Goal: Check status: Check status

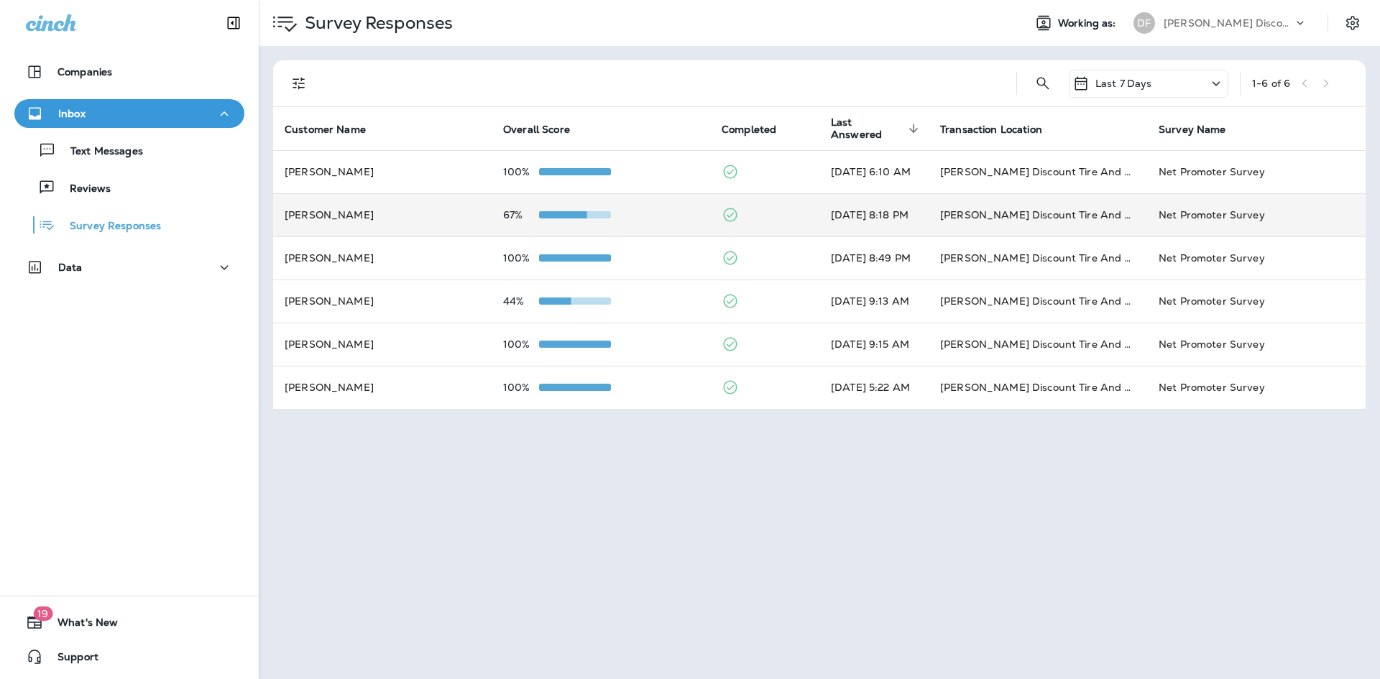
click at [344, 211] on td "[PERSON_NAME]" at bounding box center [382, 214] width 218 height 43
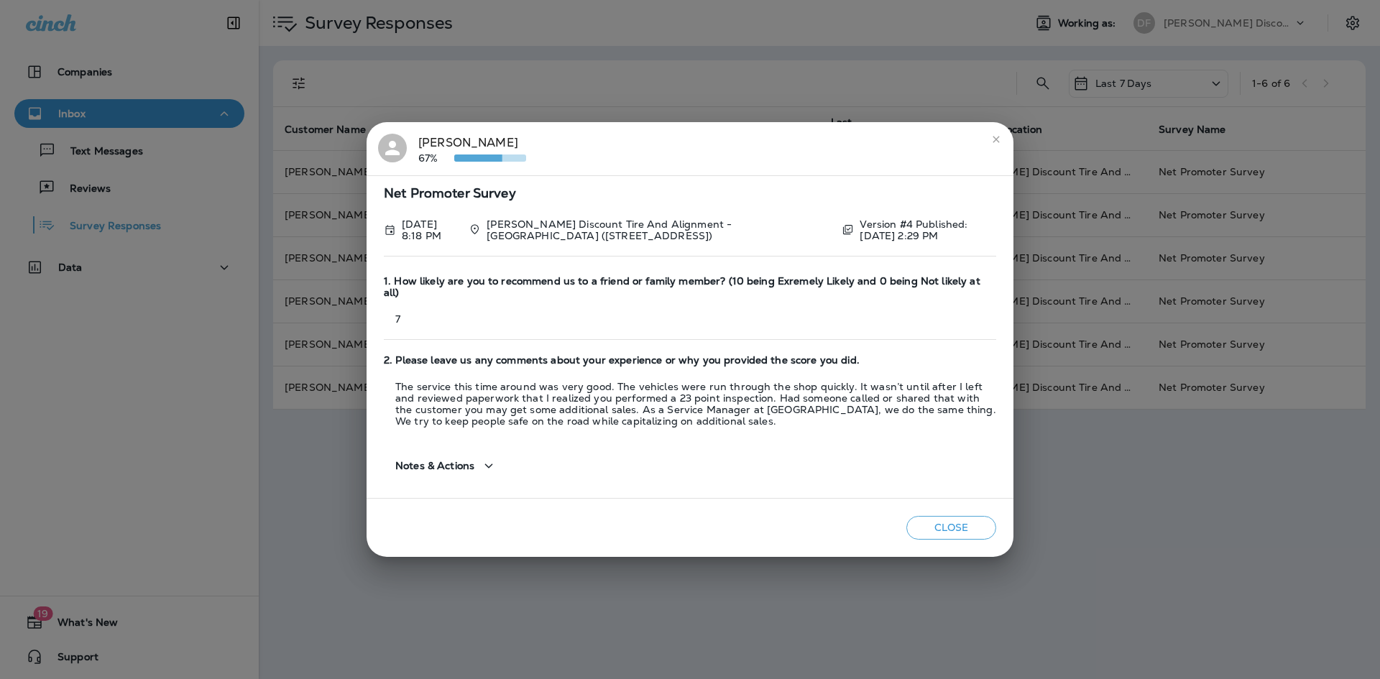
click at [480, 463] on icon "button" at bounding box center [488, 466] width 17 height 18
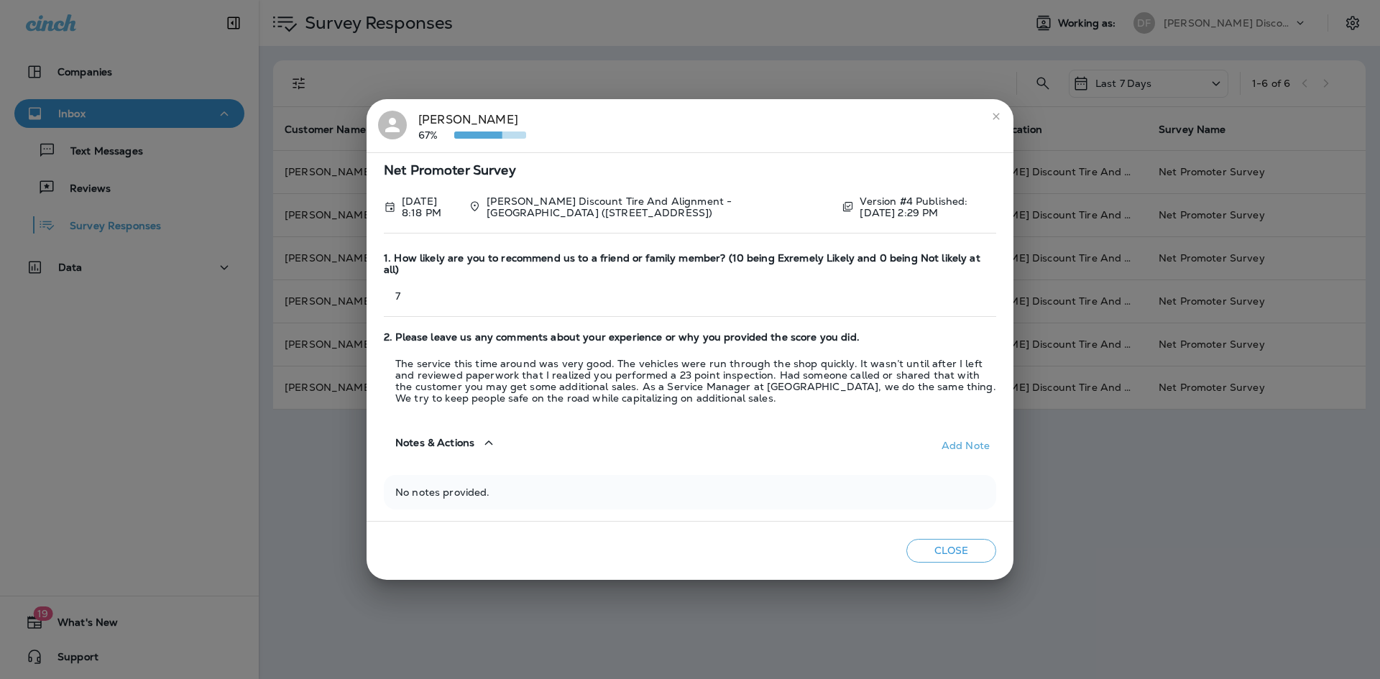
click at [487, 438] on icon "button" at bounding box center [488, 443] width 17 height 18
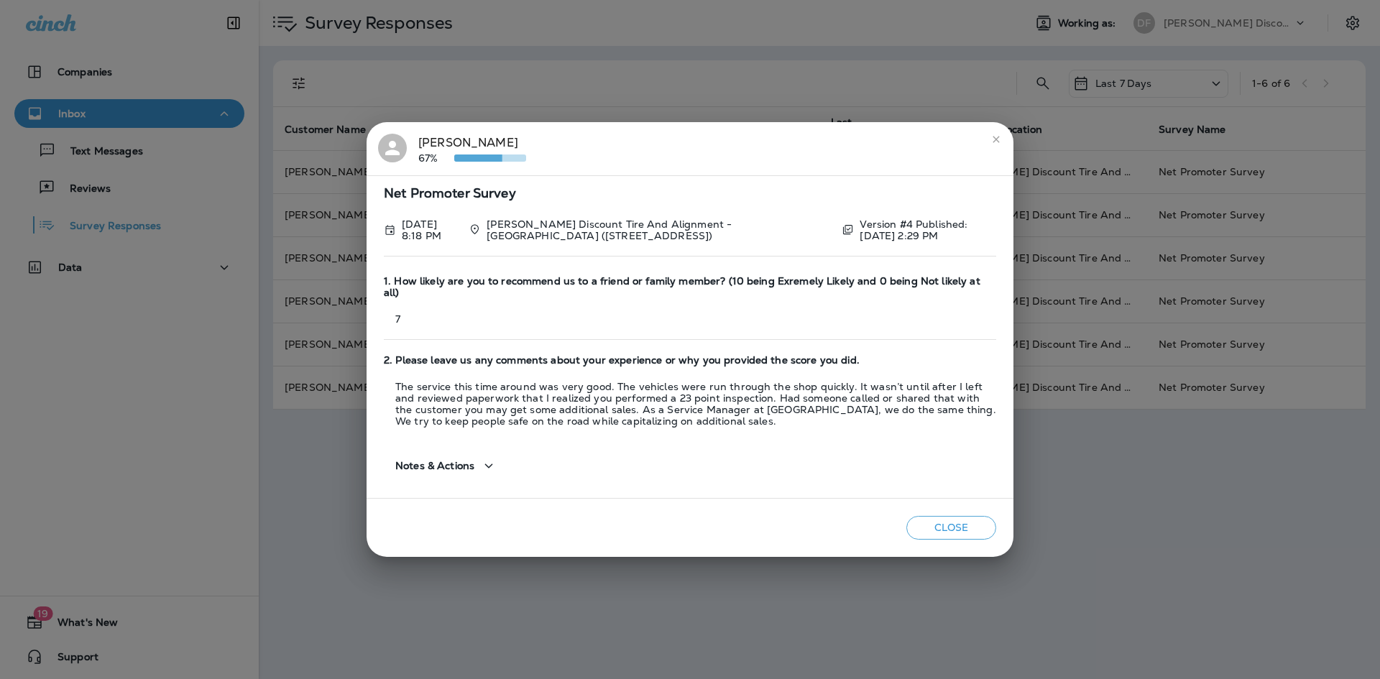
click at [998, 145] on icon "close" at bounding box center [995, 139] width 11 height 11
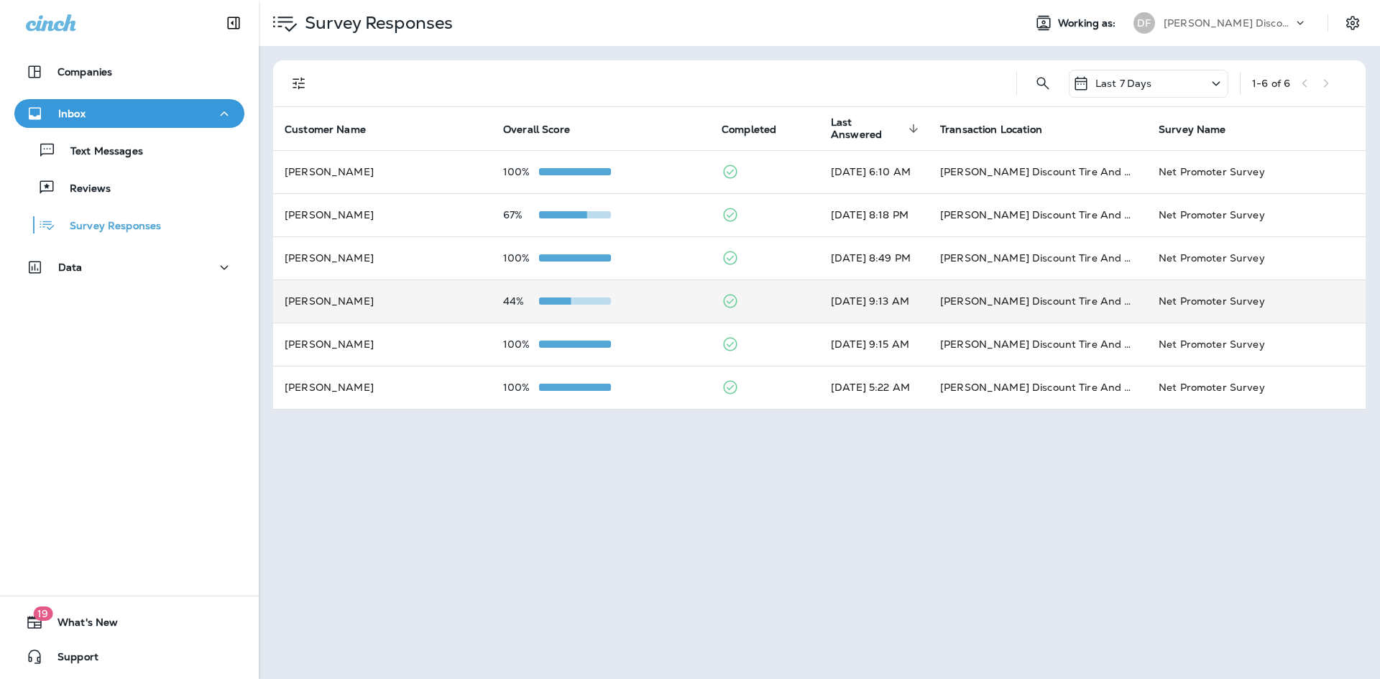
click at [367, 303] on td "[PERSON_NAME]" at bounding box center [382, 301] width 218 height 43
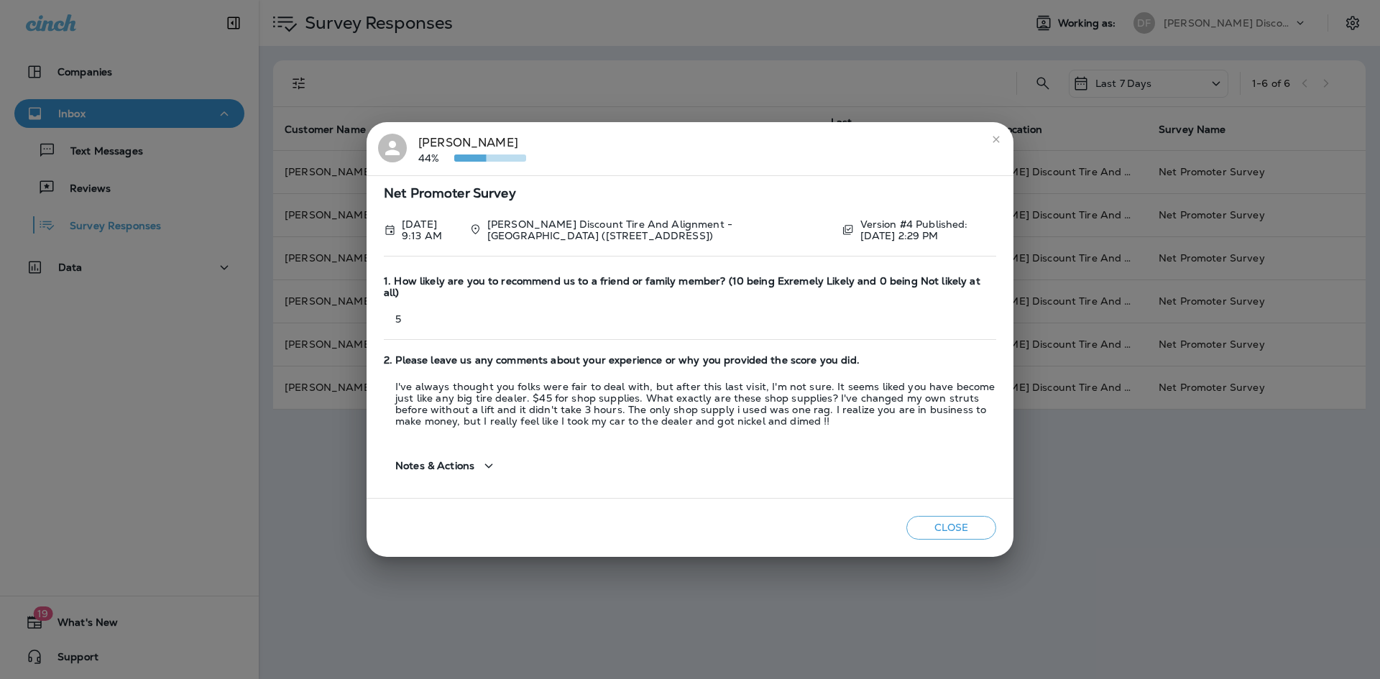
click at [997, 145] on icon "close" at bounding box center [995, 139] width 11 height 11
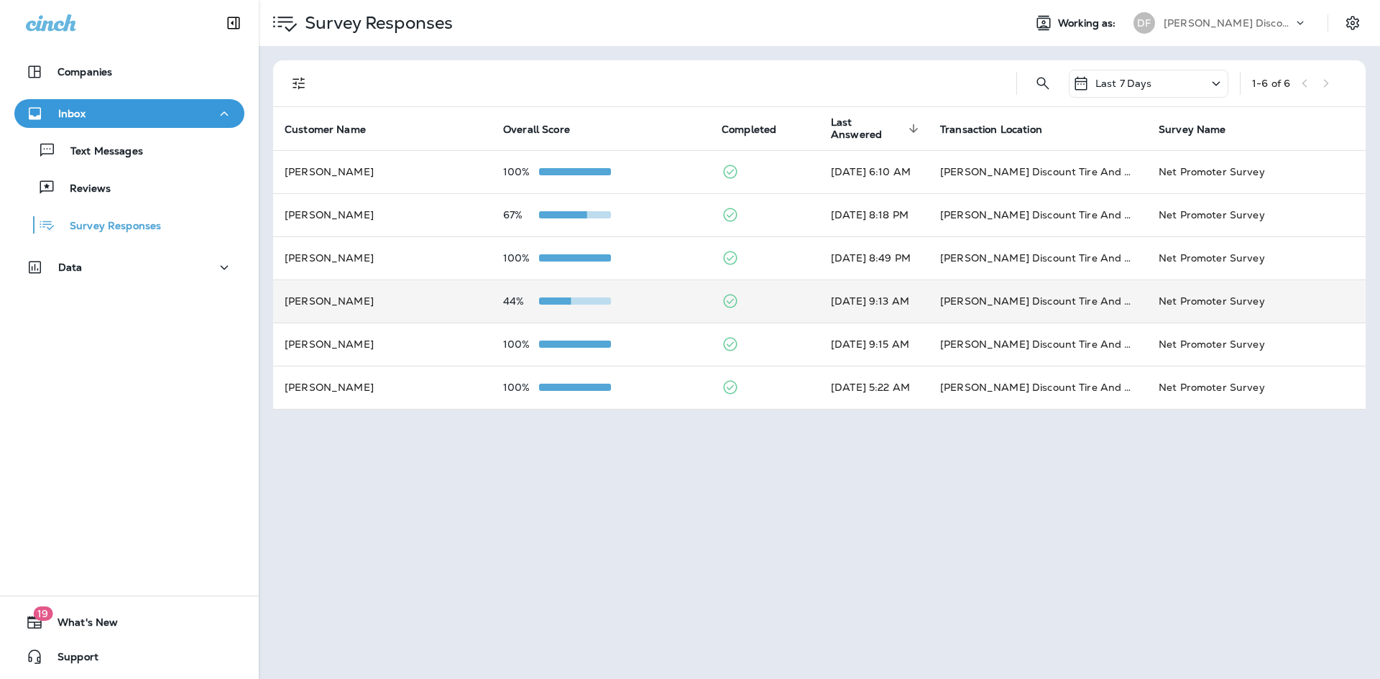
click at [311, 300] on td "[PERSON_NAME]" at bounding box center [382, 301] width 218 height 43
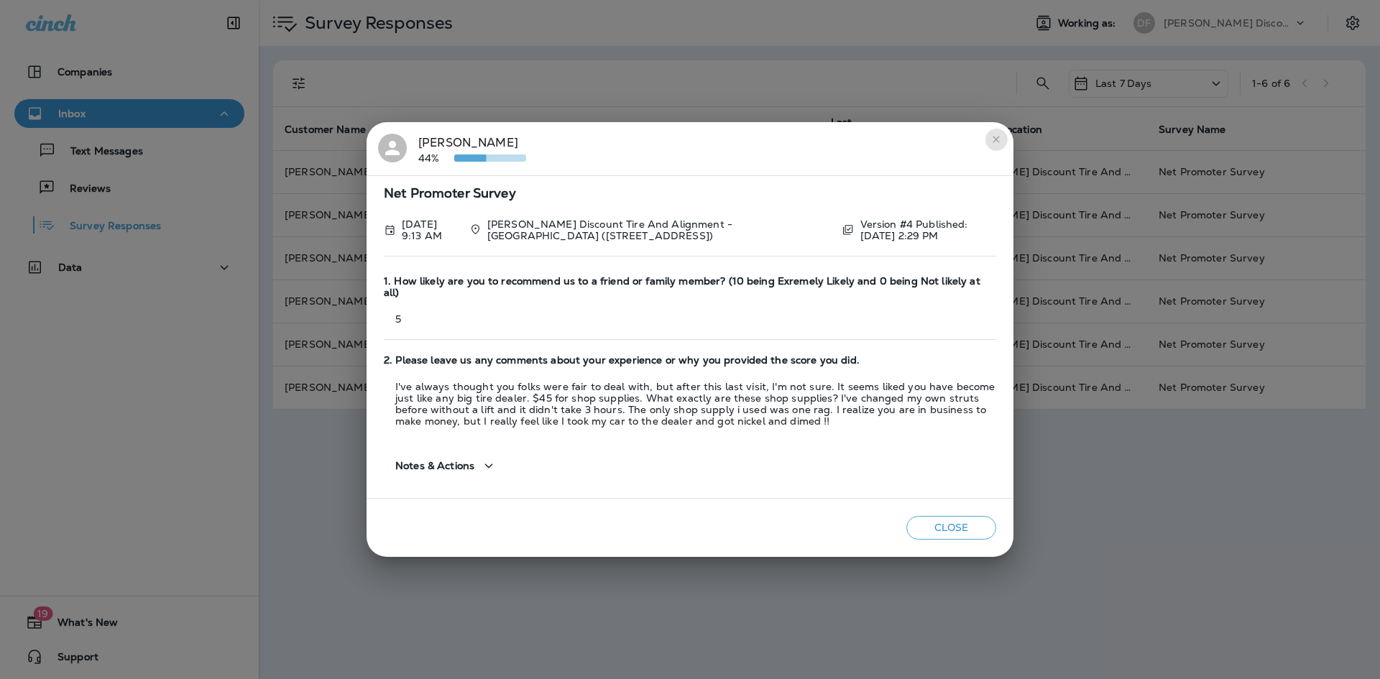
click at [995, 141] on icon "close" at bounding box center [995, 139] width 11 height 11
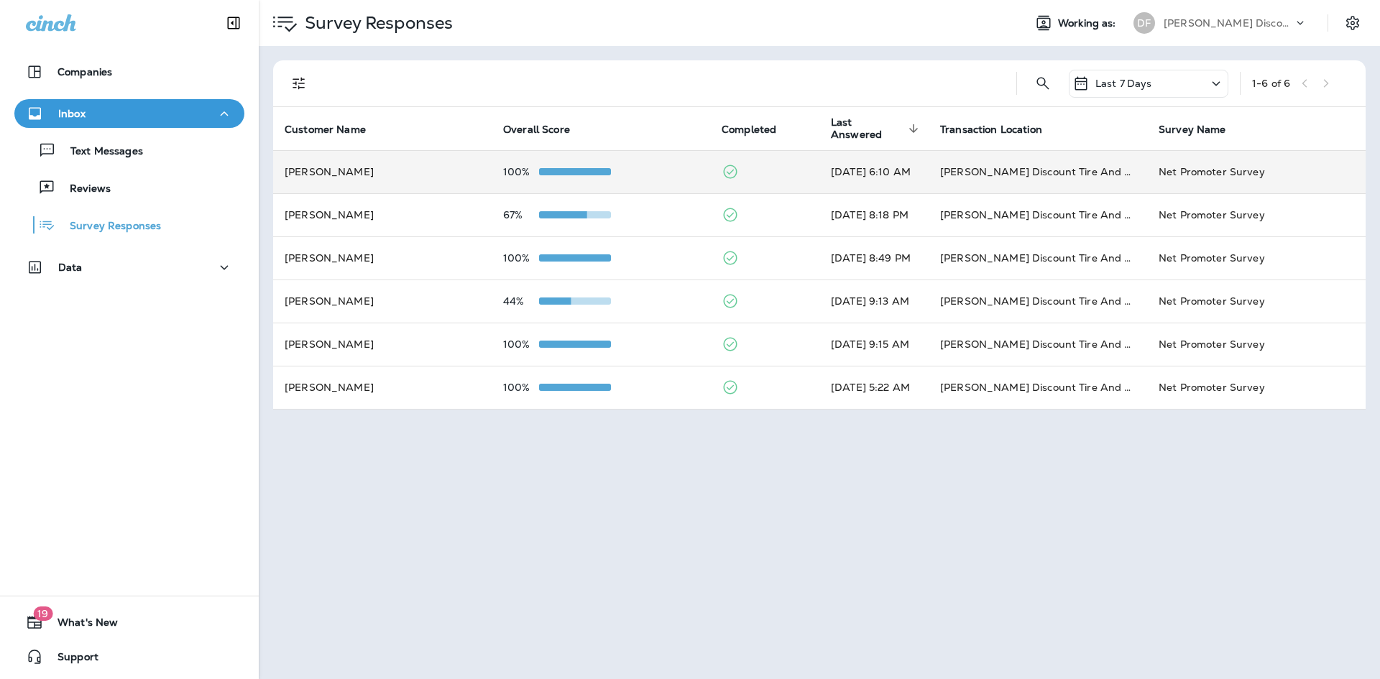
click at [395, 172] on td "[PERSON_NAME]" at bounding box center [382, 171] width 218 height 43
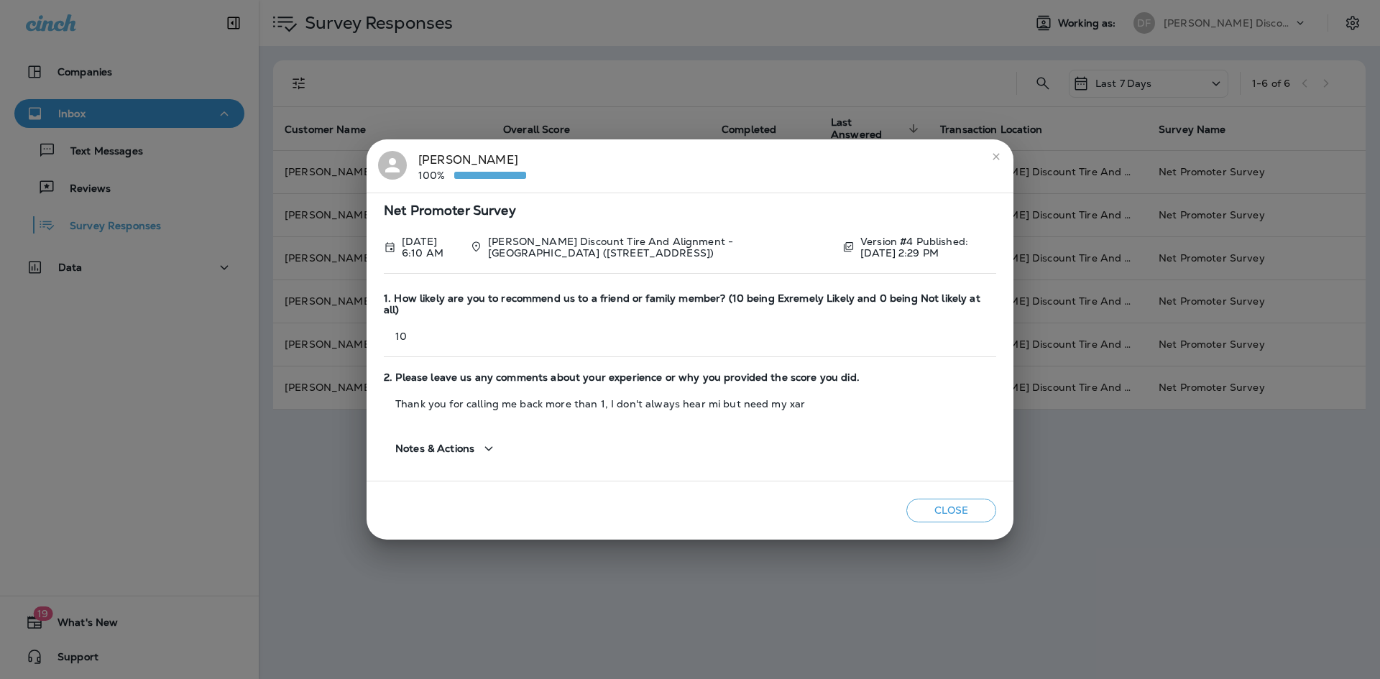
click at [995, 160] on icon "close" at bounding box center [995, 156] width 11 height 11
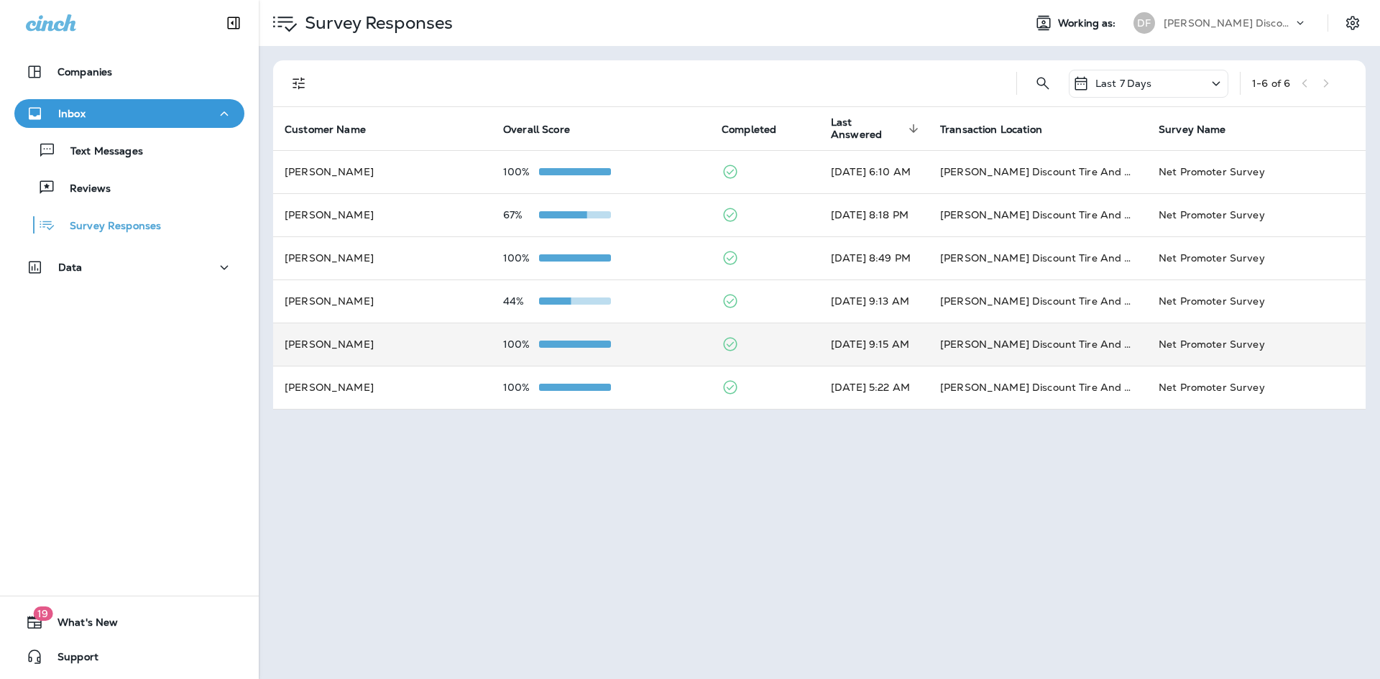
click at [1028, 339] on td "[PERSON_NAME] Discount Tire And Alignment - [GEOGRAPHIC_DATA] ([STREET_ADDRESS])" at bounding box center [1038, 344] width 218 height 43
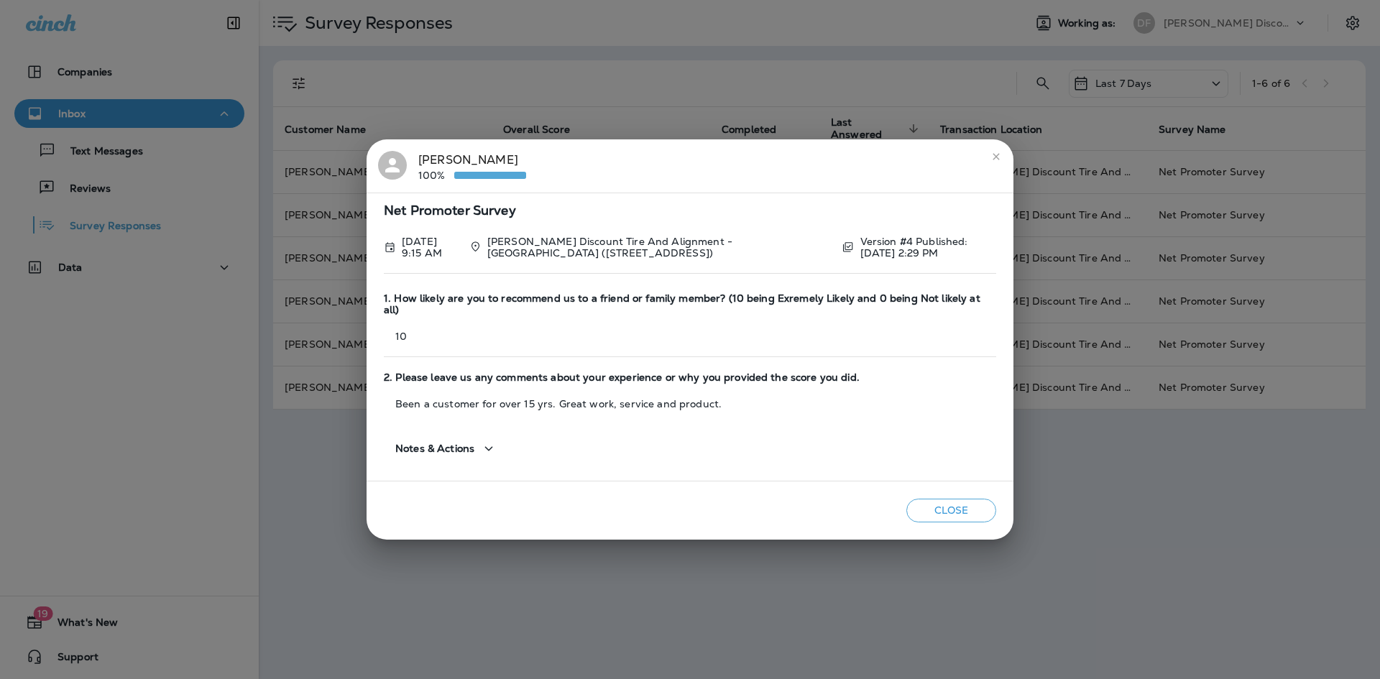
click at [994, 162] on icon "close" at bounding box center [995, 156] width 11 height 11
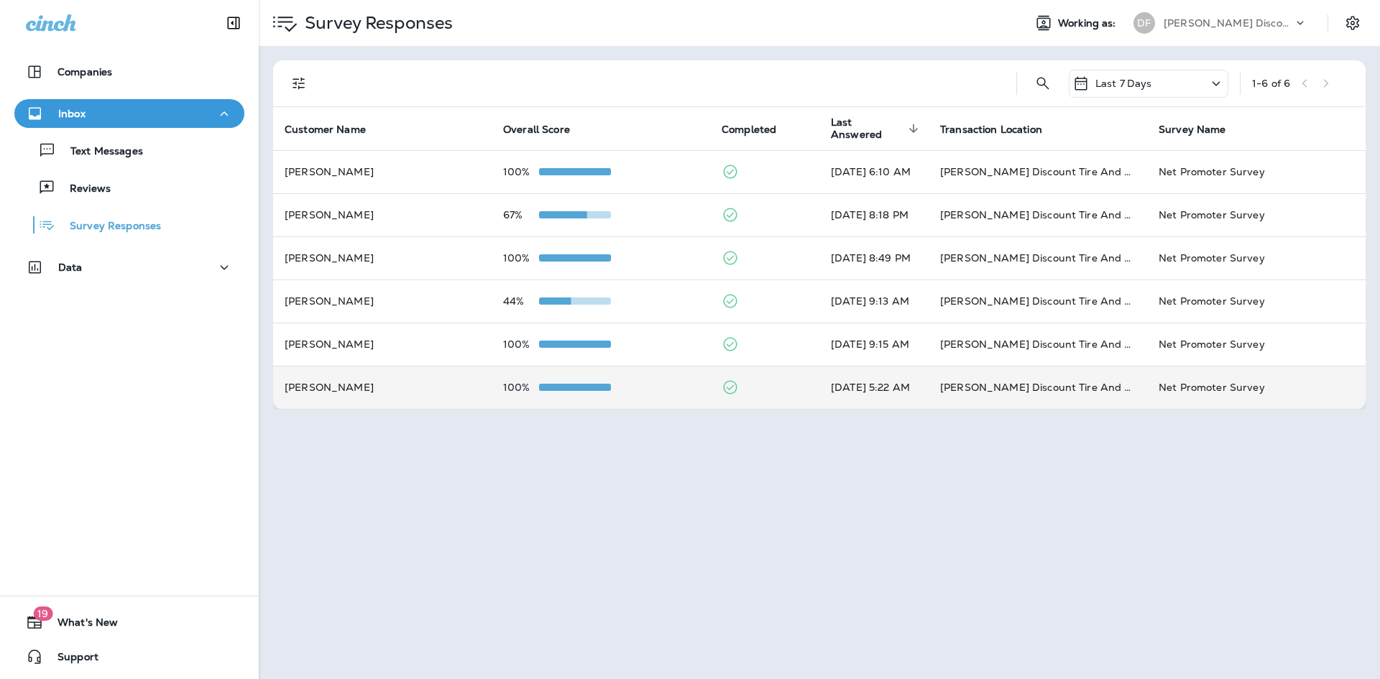
click at [331, 387] on td "[PERSON_NAME]" at bounding box center [382, 387] width 218 height 43
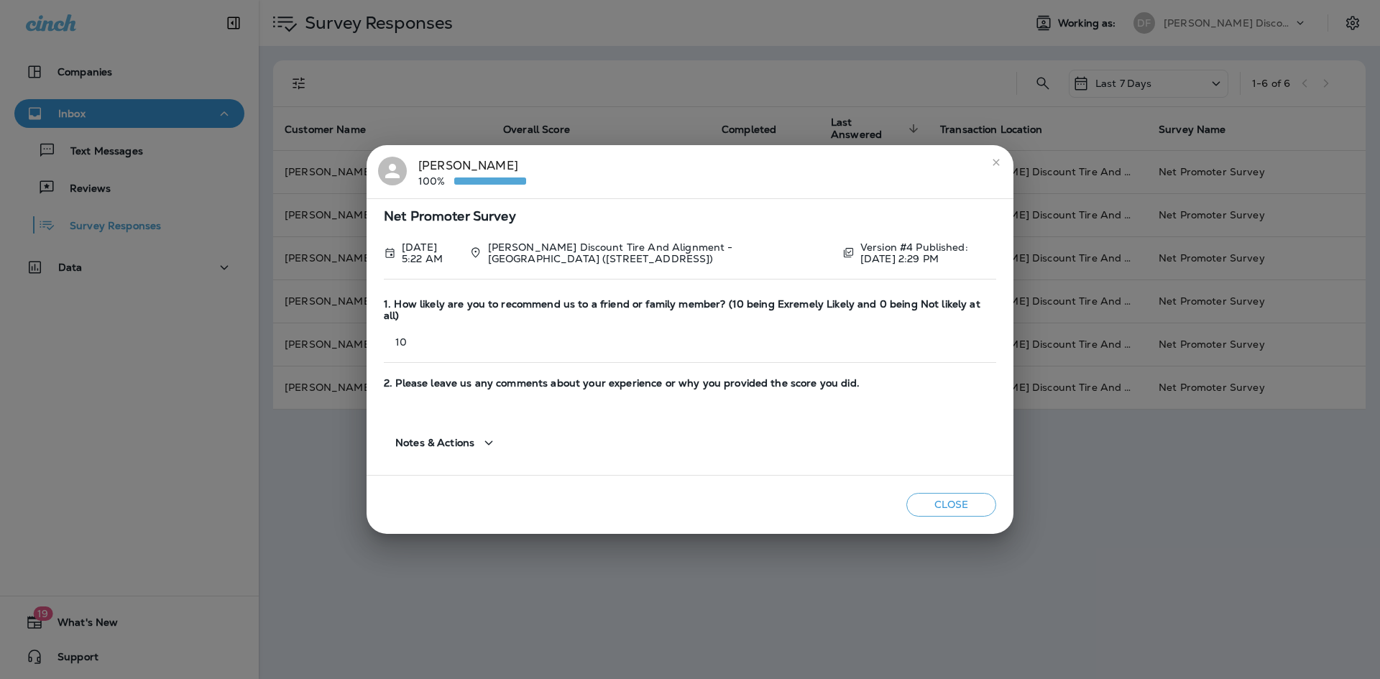
click at [997, 166] on icon "close" at bounding box center [995, 162] width 11 height 11
